Goal: Find specific page/section

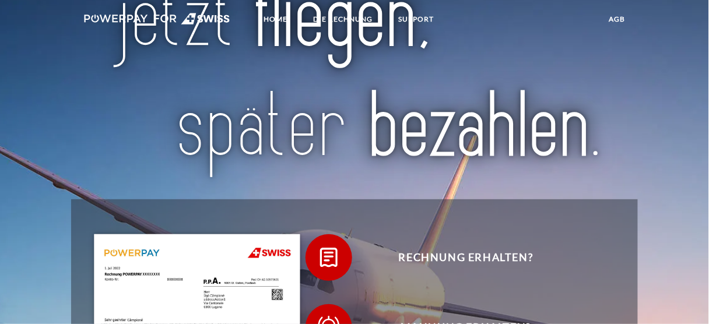
scroll to position [140, 0]
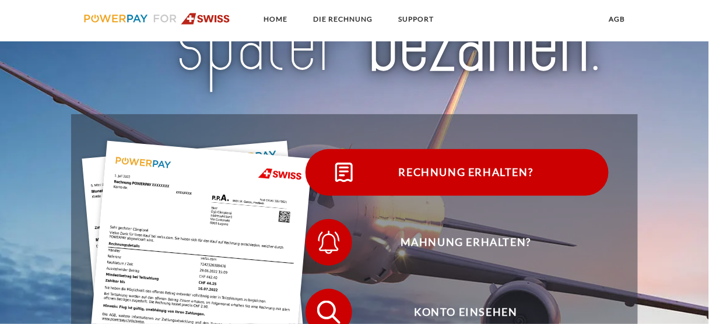
click at [440, 173] on span "Rechnung erhalten?" at bounding box center [466, 172] width 286 height 47
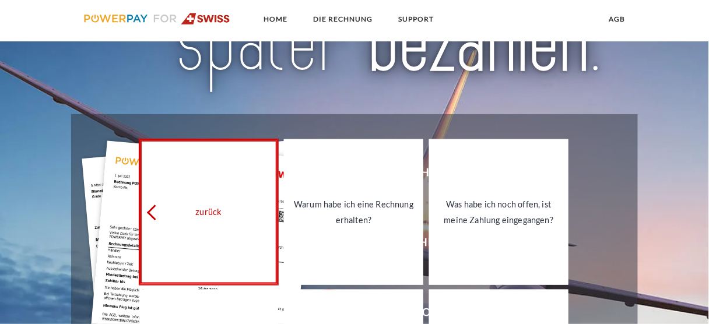
click at [207, 198] on link "zurück" at bounding box center [208, 212] width 139 height 146
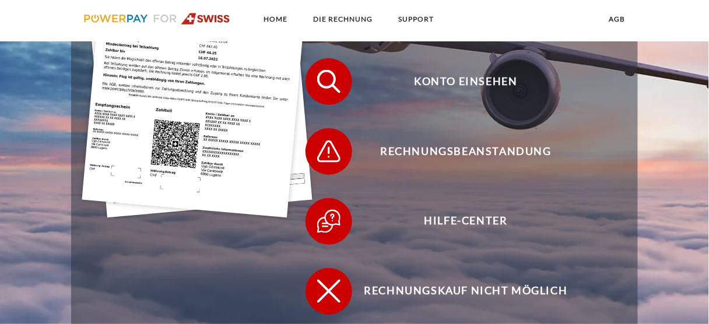
scroll to position [373, 0]
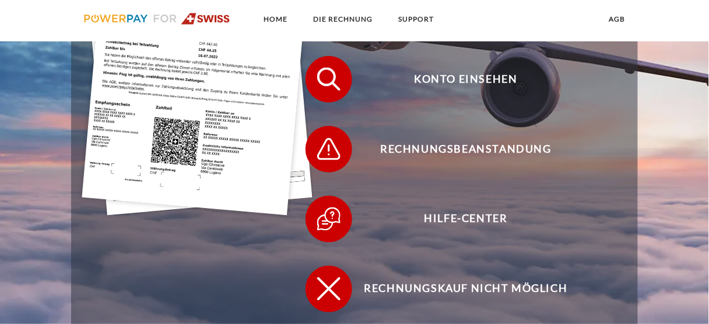
click at [140, 143] on img at bounding box center [197, 61] width 230 height 308
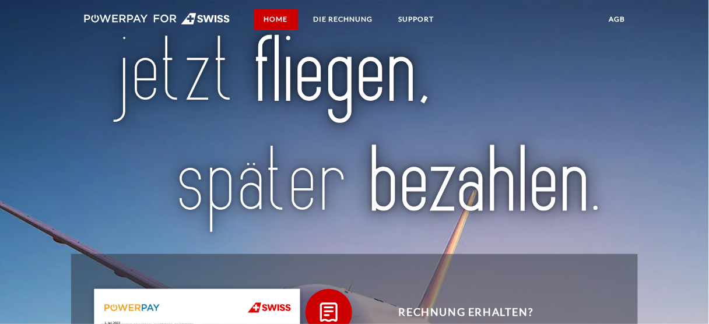
click at [279, 21] on link "Home" at bounding box center [276, 19] width 44 height 21
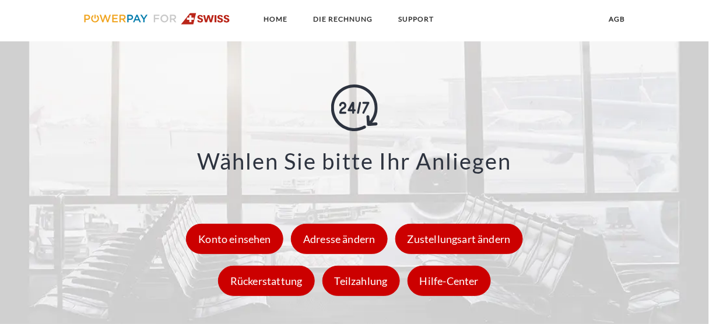
scroll to position [1669, 0]
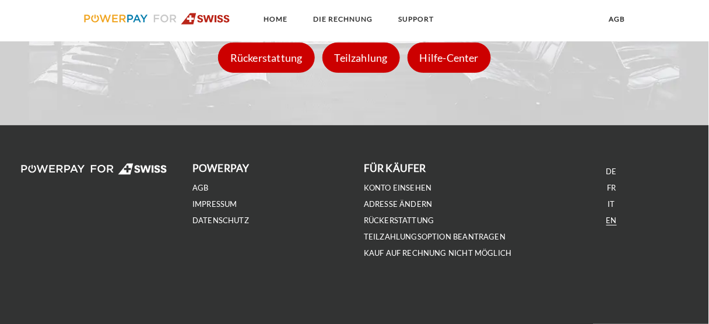
click at [608, 224] on link "EN" at bounding box center [611, 221] width 10 height 10
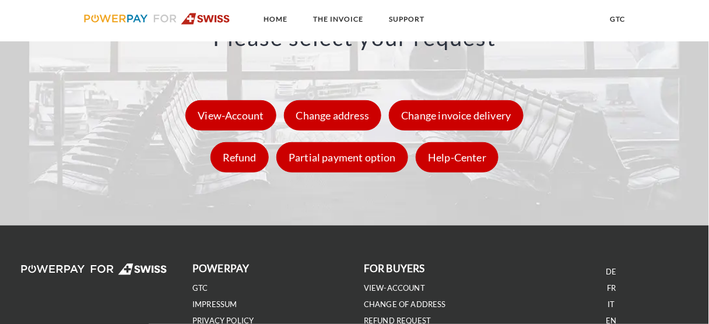
scroll to position [1701, 0]
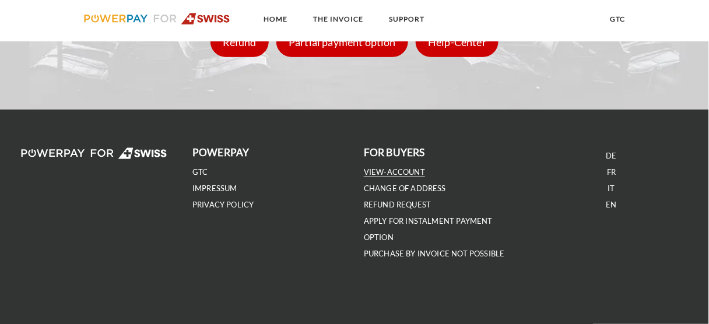
click at [385, 173] on link "VIEW-ACCOUNT" at bounding box center [394, 172] width 61 height 10
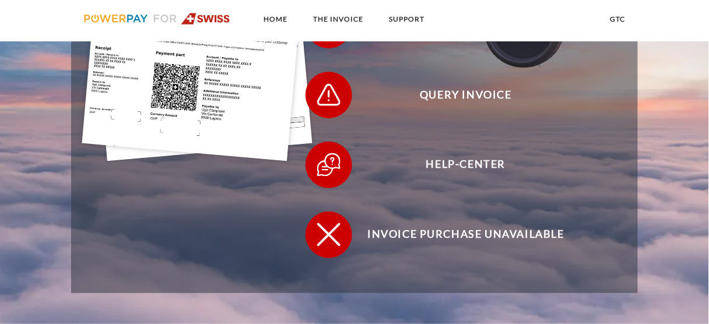
scroll to position [442, 0]
